Goal: Navigation & Orientation: Find specific page/section

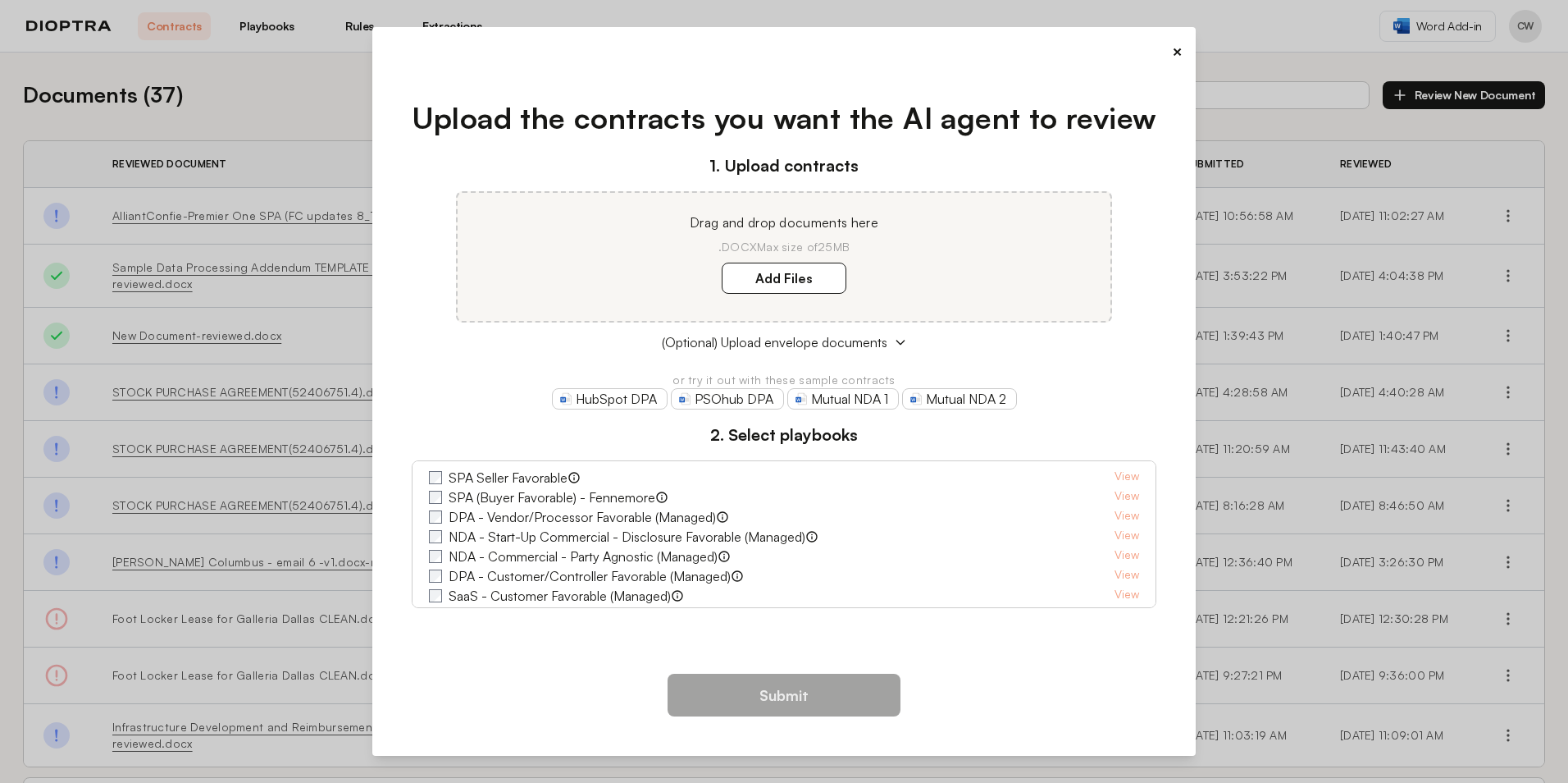
click at [1177, 52] on button "×" at bounding box center [1177, 52] width 11 height 23
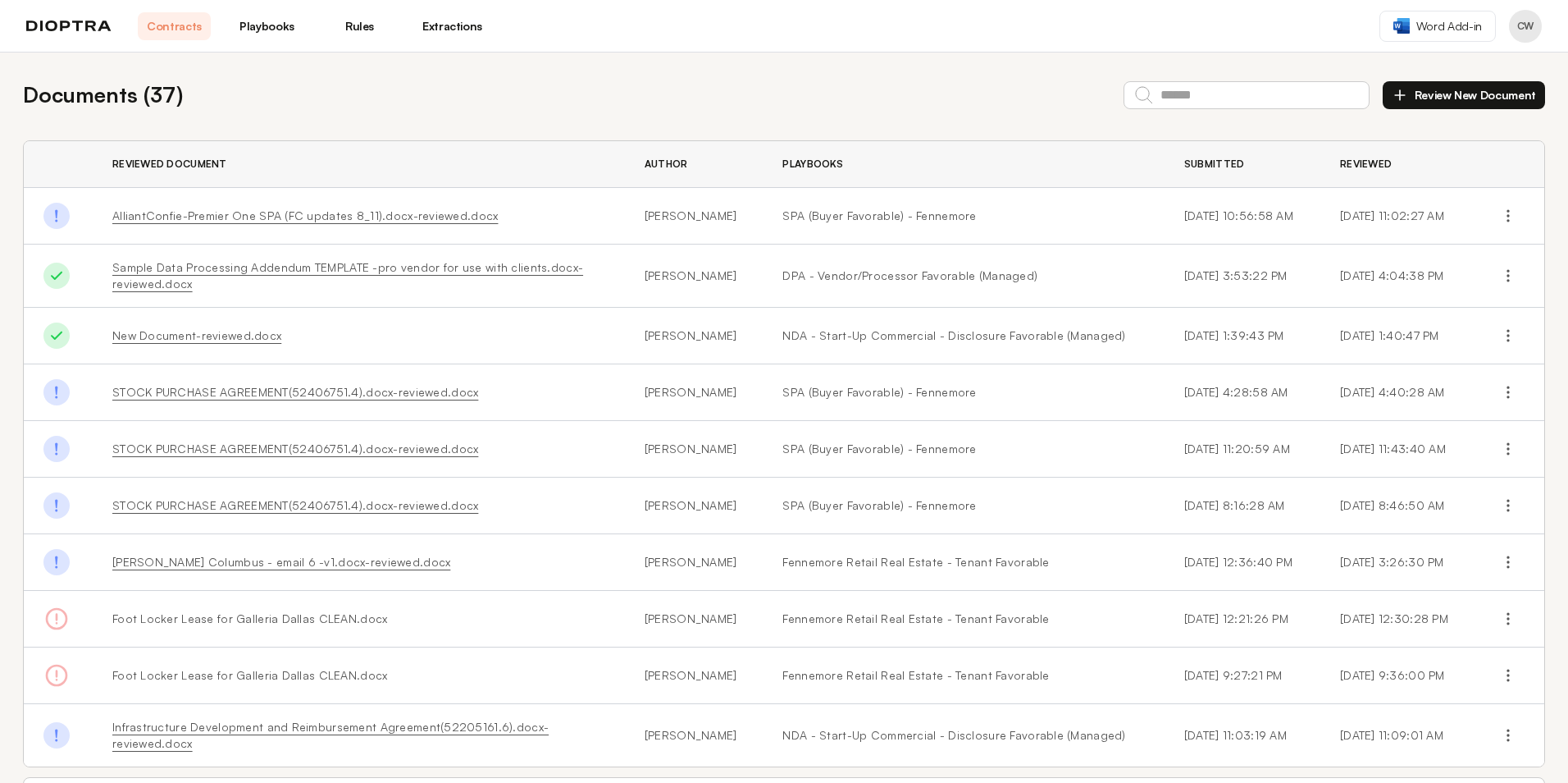
click at [284, 27] on link "Playbooks" at bounding box center [267, 26] width 73 height 28
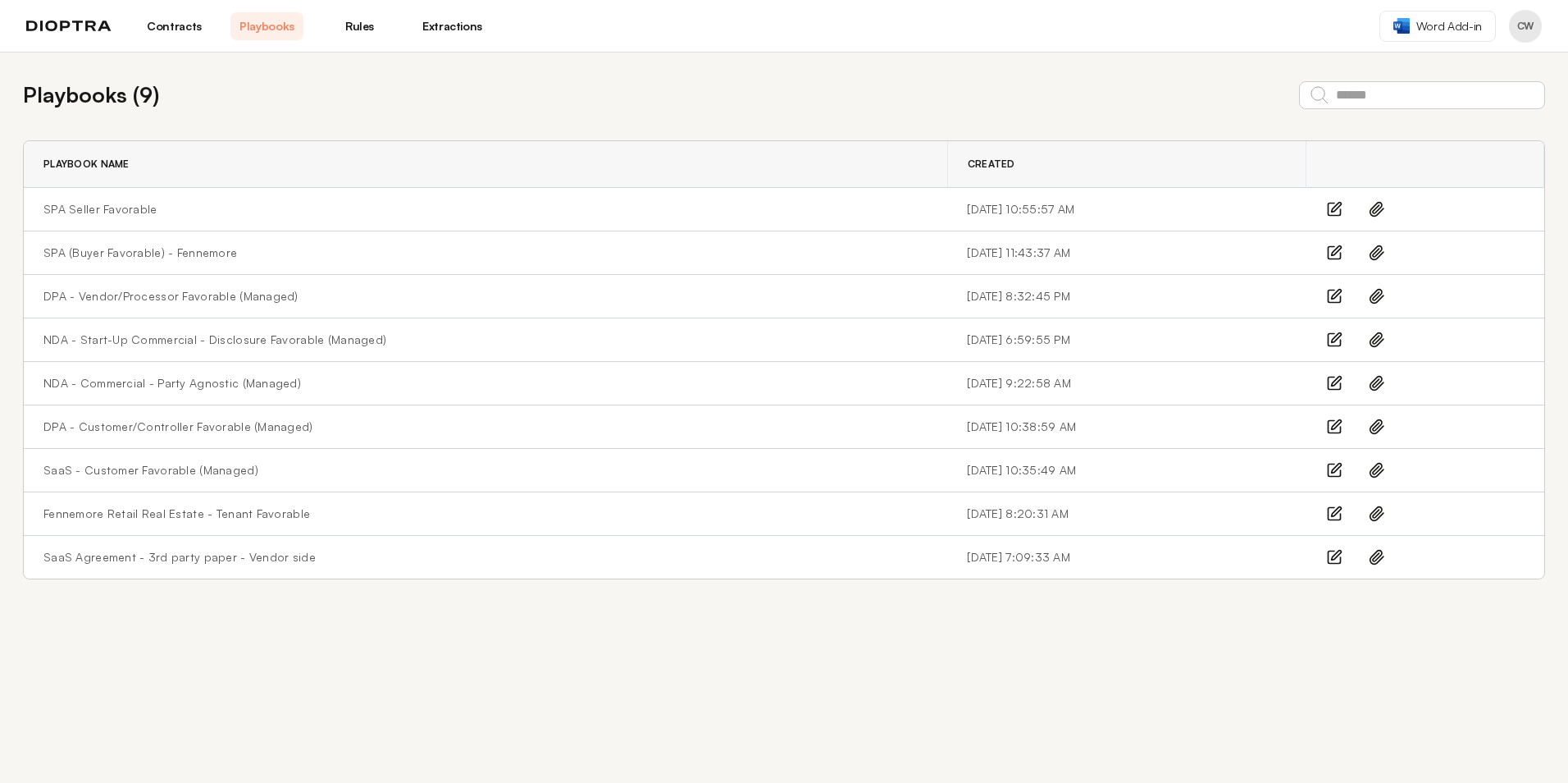
click at [362, 32] on link "Rules" at bounding box center [359, 26] width 73 height 28
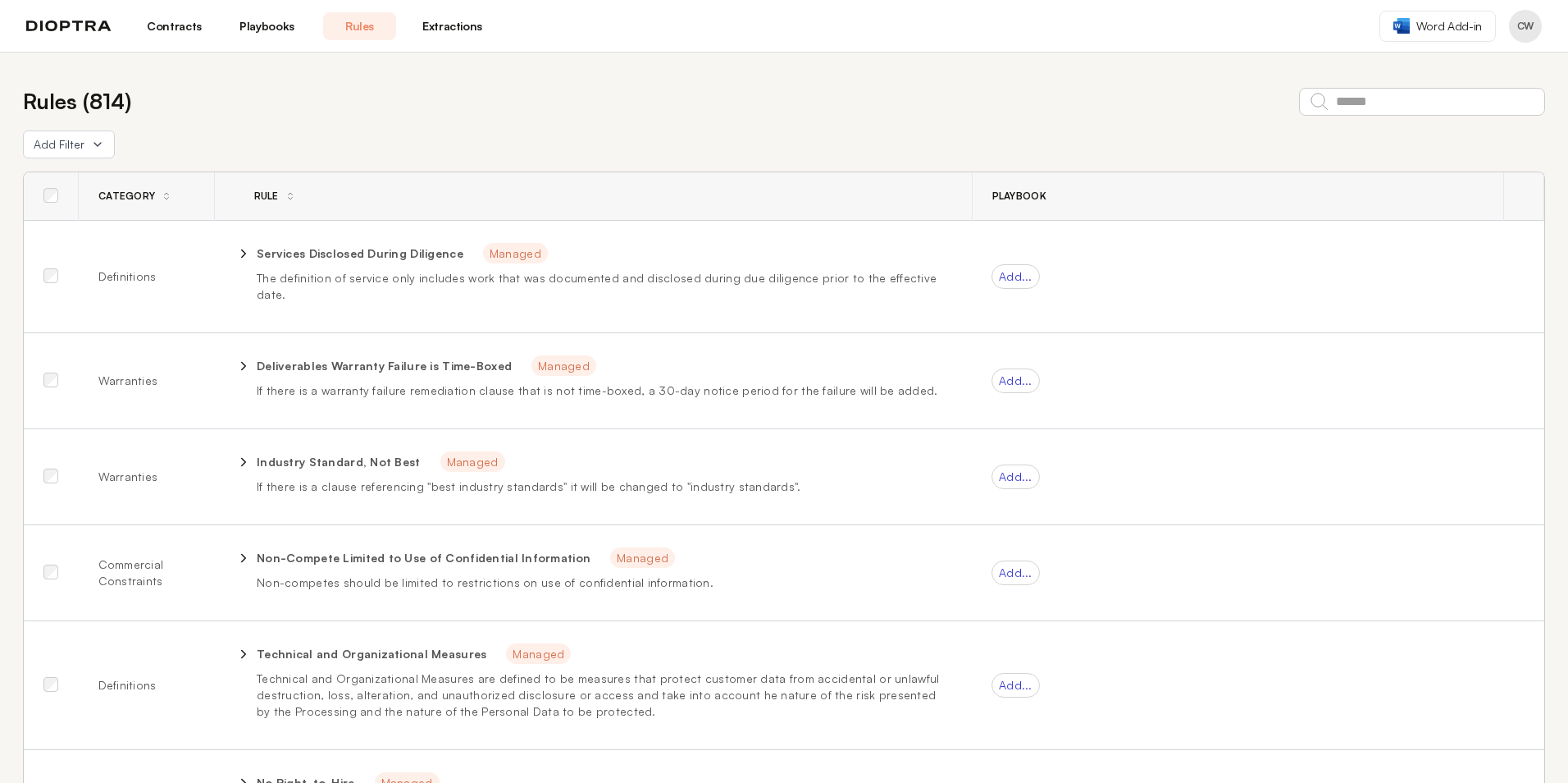
click at [174, 26] on link "Contracts" at bounding box center [174, 26] width 73 height 28
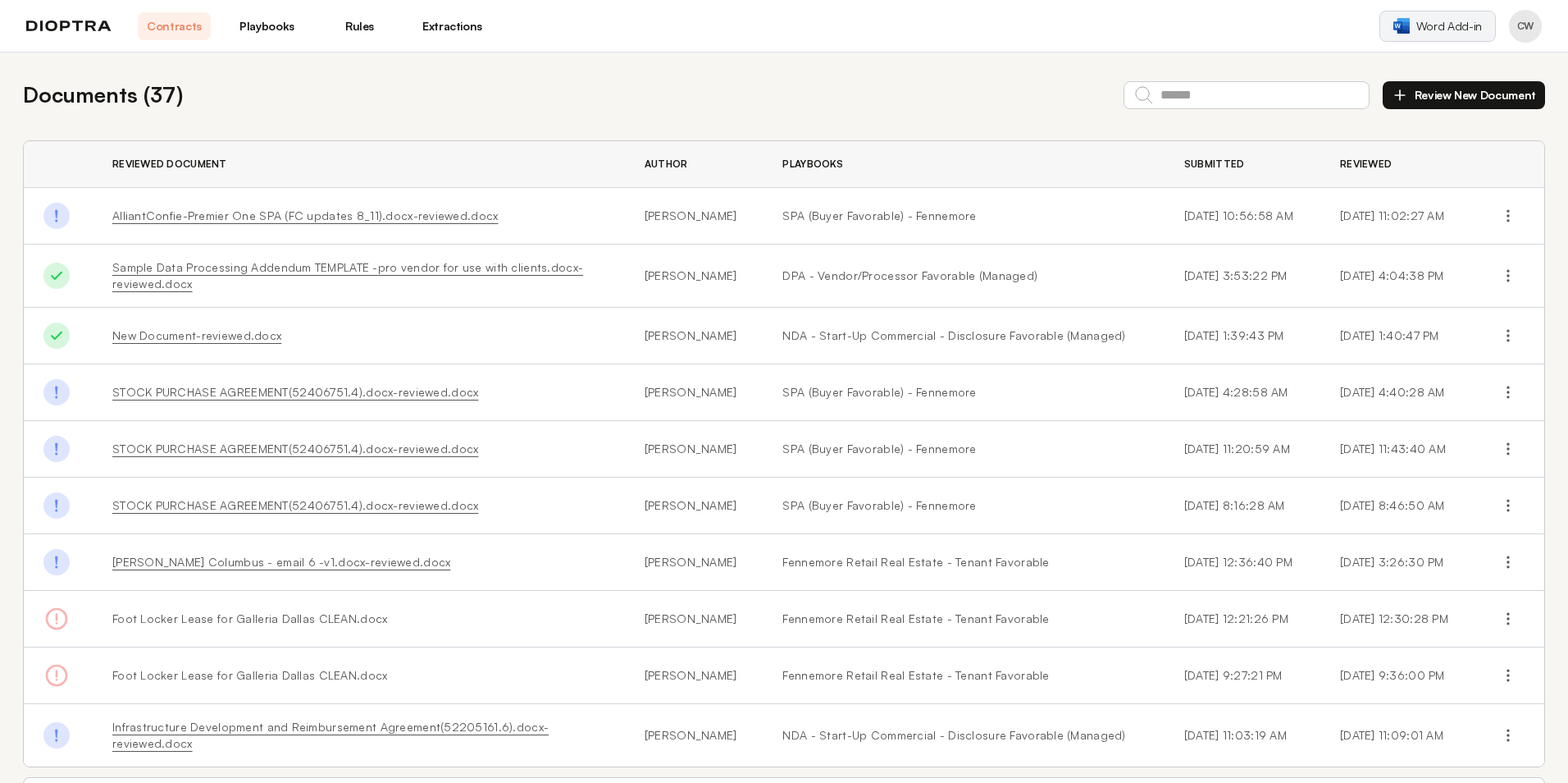
click at [1455, 29] on span "Word Add-in" at bounding box center [1448, 27] width 65 height 17
click at [71, 21] on img at bounding box center [69, 26] width 86 height 11
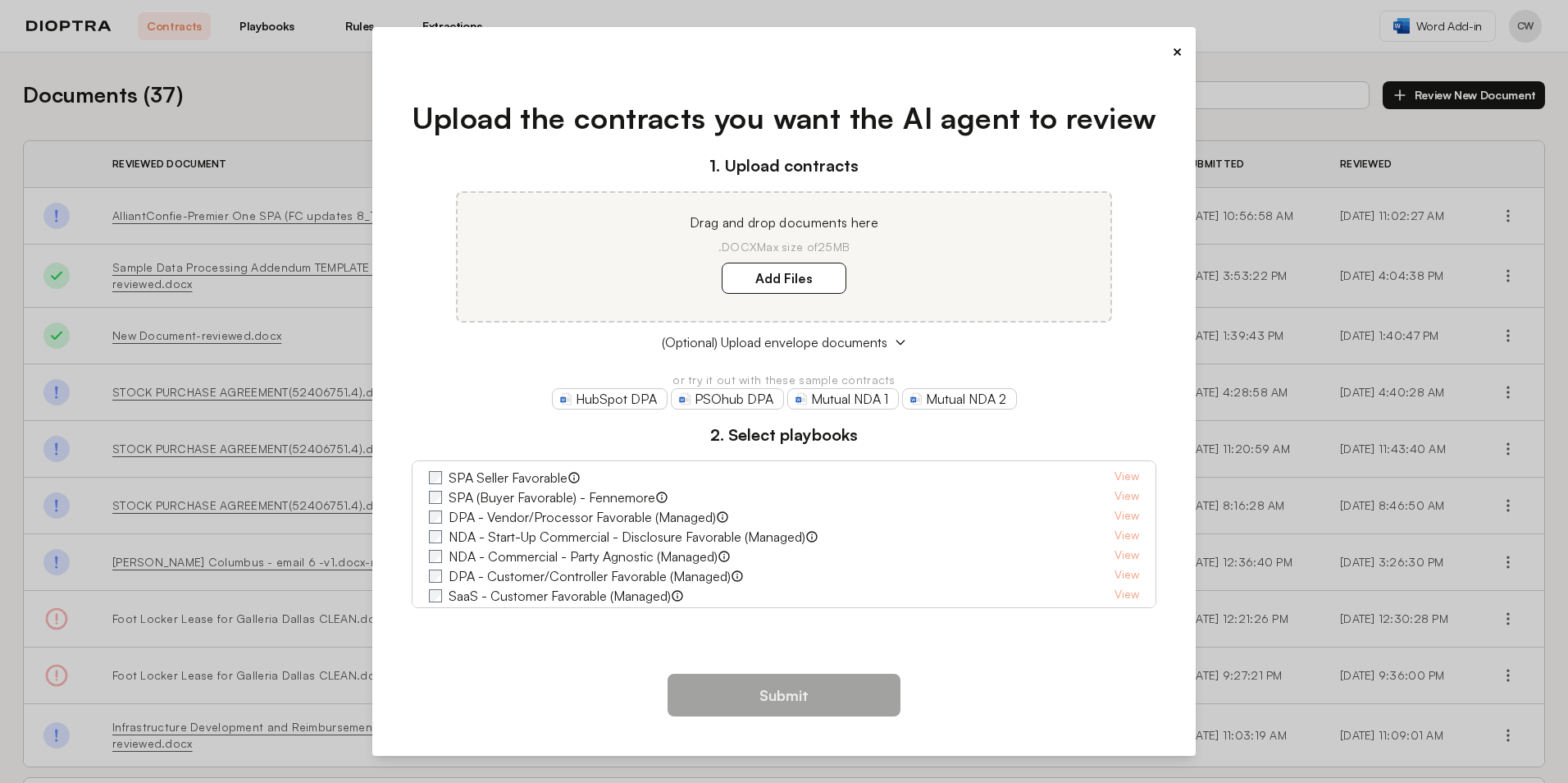
click at [1175, 57] on button "×" at bounding box center [1177, 52] width 11 height 23
